Goal: Information Seeking & Learning: Check status

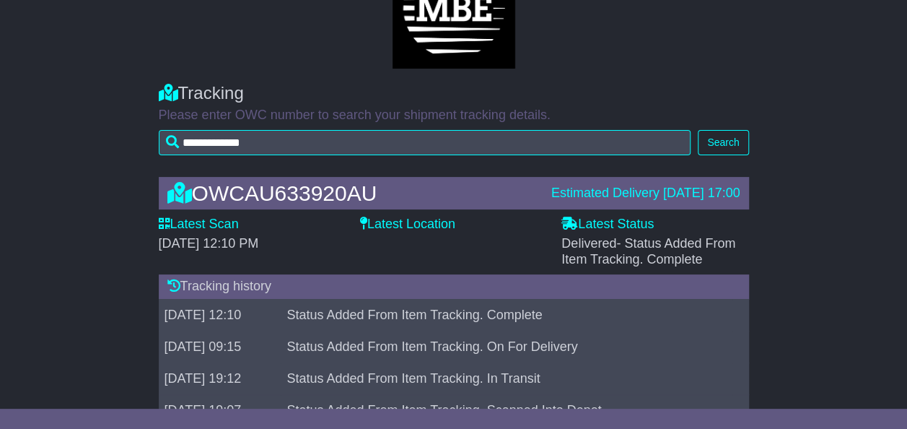
scroll to position [108, 0]
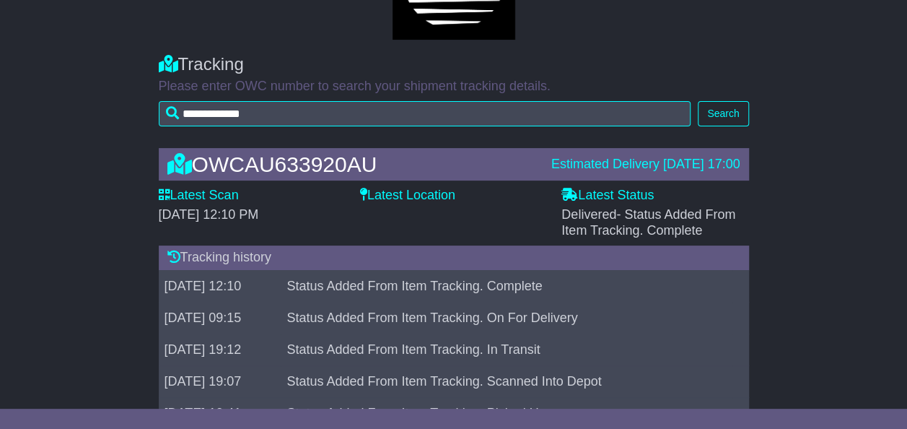
click at [240, 293] on td "[DATE] 12:10" at bounding box center [220, 286] width 123 height 32
click at [395, 279] on td "Status Added From Item Tracking. Complete" at bounding box center [507, 286] width 452 height 32
click at [455, 283] on td "Status Added From Item Tracking. Complete" at bounding box center [507, 286] width 452 height 32
drag, startPoint x: 455, startPoint y: 283, endPoint x: 488, endPoint y: 284, distance: 32.5
click at [457, 283] on td "Status Added From Item Tracking. Complete" at bounding box center [507, 286] width 452 height 32
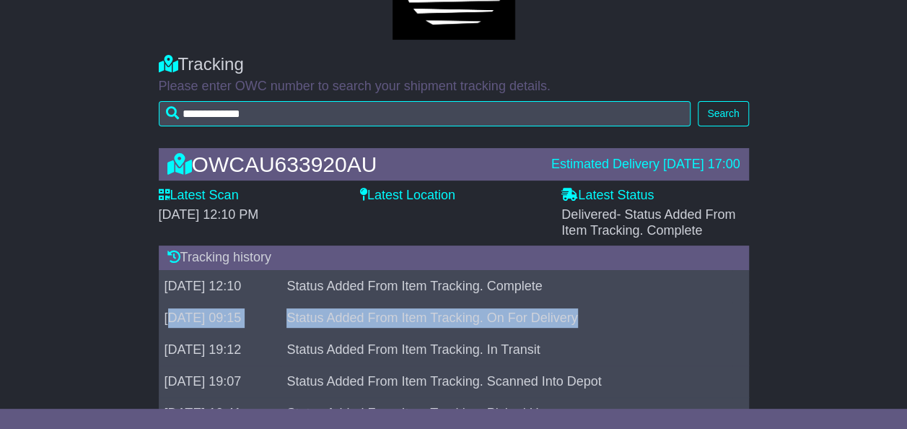
drag, startPoint x: 624, startPoint y: 312, endPoint x: 178, endPoint y: 323, distance: 446.1
click at [173, 324] on tr "[DATE] 09:15 Status Added From Item Tracking. On For Delivery" at bounding box center [454, 318] width 590 height 32
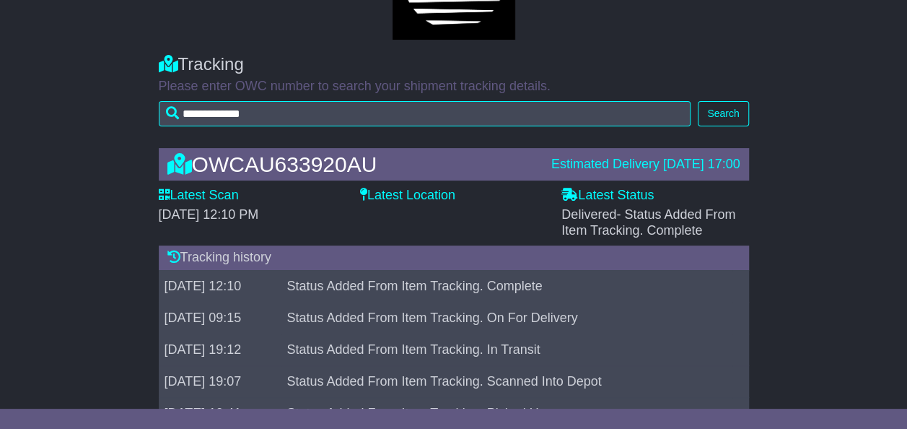
drag, startPoint x: 178, startPoint y: 323, endPoint x: 472, endPoint y: 281, distance: 297.4
click at [472, 281] on td "Status Added From Item Tracking. Complete" at bounding box center [507, 286] width 452 height 32
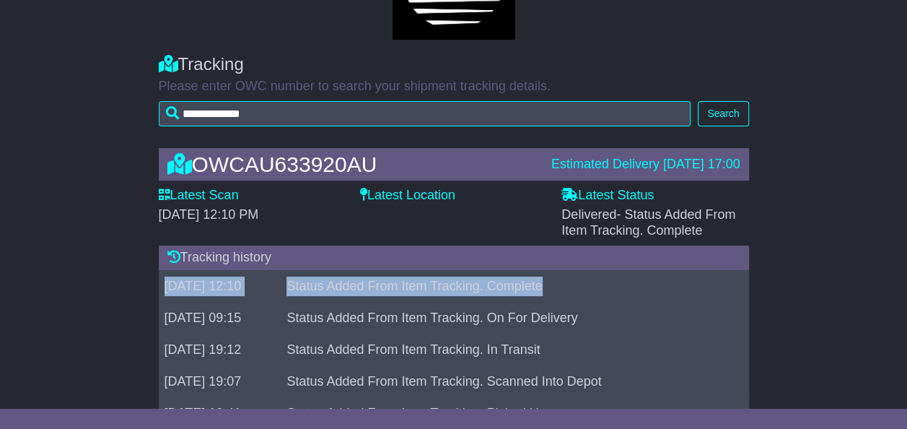
drag, startPoint x: 579, startPoint y: 283, endPoint x: 61, endPoint y: 299, distance: 518.4
click at [61, 299] on div "OWCAU633920AU Estimated Delivery [DATE] 17:00 Latest Scan [DATE] 12:10 PM Lates…" at bounding box center [453, 340] width 907 height 412
drag, startPoint x: 577, startPoint y: 209, endPoint x: 705, endPoint y: 238, distance: 131.0
click at [705, 238] on div "OWCAU633920AU Estimated Delivery [DATE] 17:00 Latest Scan [DATE] 12:10 PM Lates…" at bounding box center [454, 340] width 605 height 412
click at [511, 224] on div "Latest Location" at bounding box center [453, 213] width 201 height 51
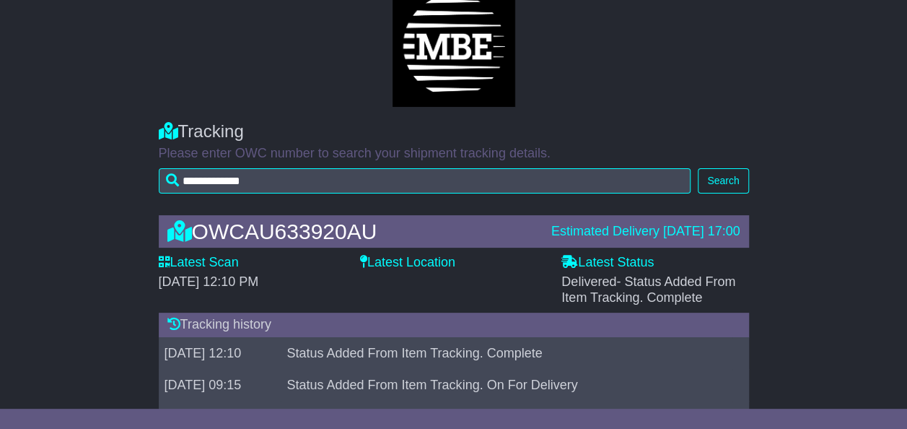
scroll to position [0, 0]
